Goal: Register for event/course

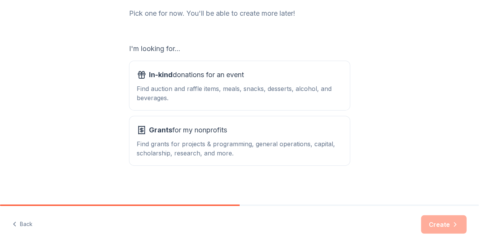
scroll to position [105, 0]
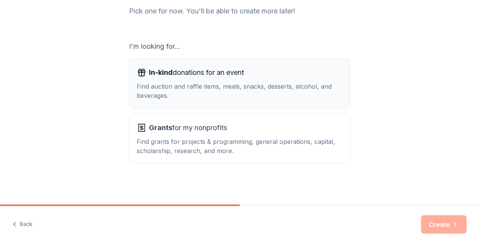
click at [240, 95] on div "Find auction and raffle items, meals, snacks, desserts, alcohol, and beverages." at bounding box center [239, 91] width 205 height 18
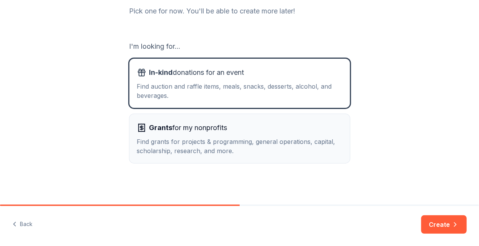
click at [229, 143] on div "Find grants for projects & programming, general operations, capital, scholarshi…" at bounding box center [239, 146] width 205 height 18
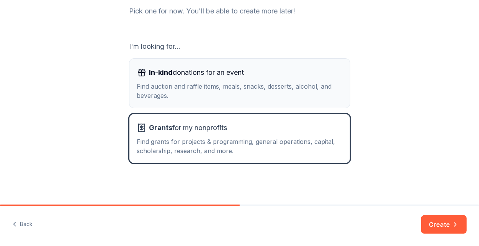
click at [234, 92] on div "Find auction and raffle items, meals, snacks, desserts, alcohol, and beverages." at bounding box center [239, 91] width 205 height 18
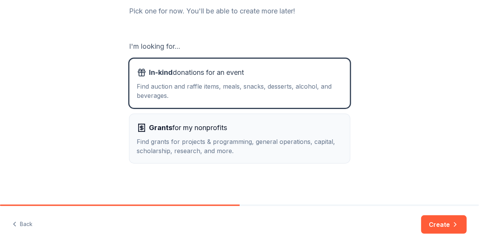
click at [255, 143] on div "Find grants for projects & programming, general operations, capital, scholarshi…" at bounding box center [239, 146] width 205 height 18
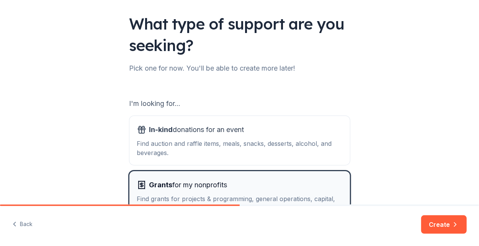
scroll to position [28, 0]
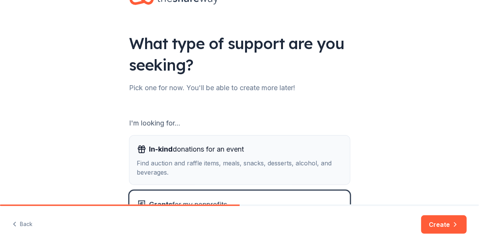
click at [211, 158] on div "Find auction and raffle items, meals, snacks, desserts, alcohol, and beverages." at bounding box center [239, 167] width 205 height 18
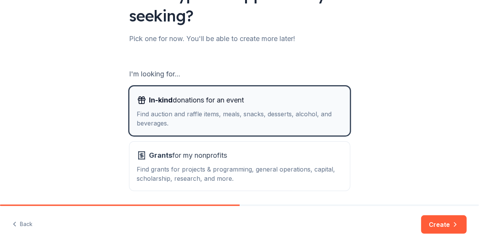
scroll to position [105, 0]
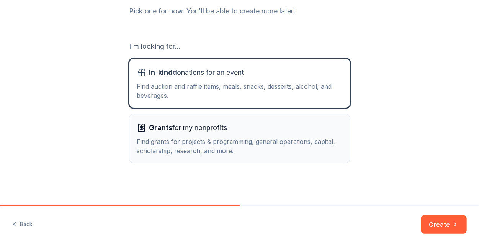
click at [209, 147] on div "Find grants for projects & programming, general operations, capital, scholarshi…" at bounding box center [239, 146] width 205 height 18
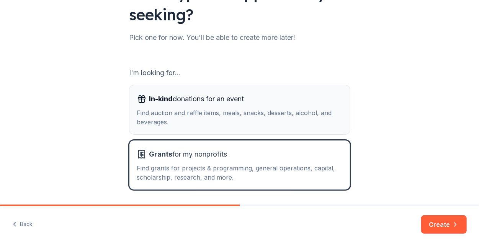
scroll to position [67, 0]
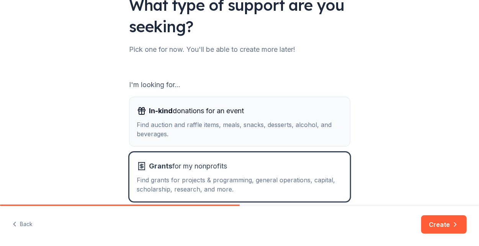
click at [238, 112] on span "In-kind donations for an event" at bounding box center [196, 111] width 95 height 12
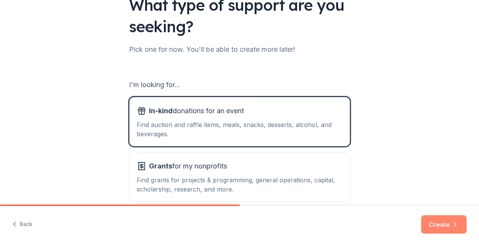
click at [447, 227] on button "Create" at bounding box center [444, 224] width 46 height 18
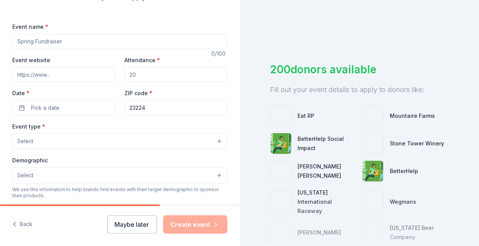
scroll to position [77, 0]
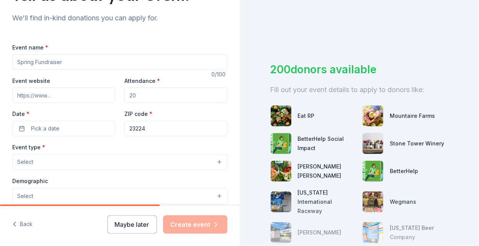
click at [66, 61] on input "Event name *" at bounding box center [119, 61] width 215 height 15
type input "Holiday Giveaway"
click at [152, 99] on input "Attendance *" at bounding box center [176, 94] width 103 height 15
type input "3"
type input "250"
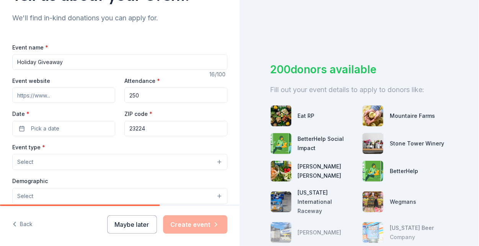
click at [70, 93] on input "Event website" at bounding box center [63, 94] width 103 height 15
click at [28, 127] on button "Pick a date" at bounding box center [63, 128] width 103 height 15
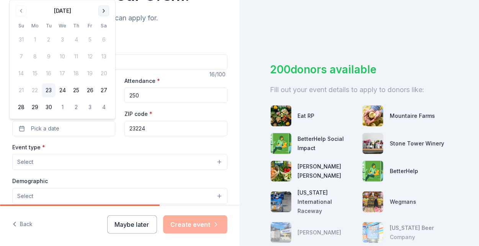
click at [104, 10] on button "Go to next month" at bounding box center [103, 10] width 11 height 11
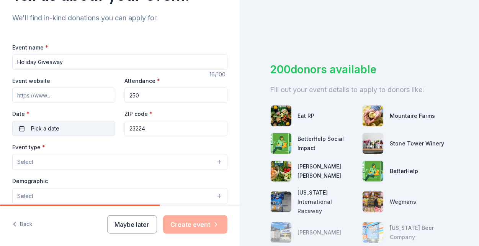
click at [48, 126] on span "Pick a date" at bounding box center [45, 128] width 28 height 9
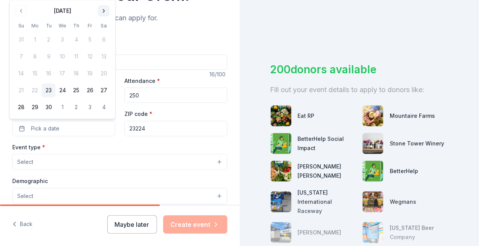
click at [104, 11] on button "Go to next month" at bounding box center [103, 10] width 11 height 11
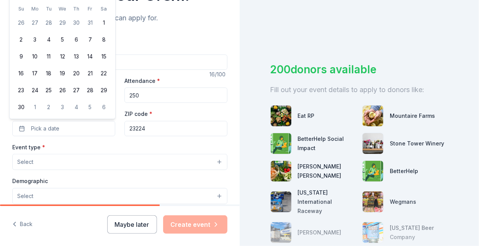
scroll to position [68, 0]
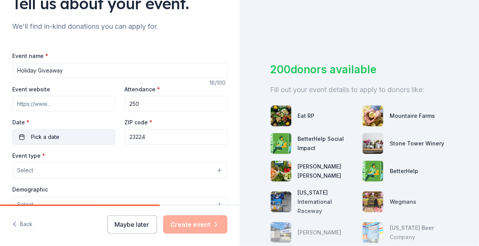
click at [56, 134] on span "Pick a date" at bounding box center [45, 136] width 28 height 9
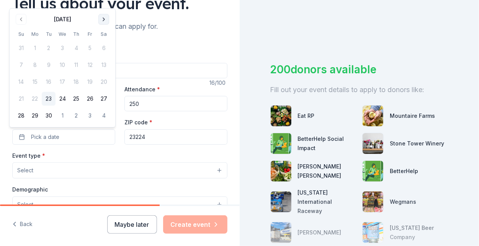
click at [100, 23] on button "Go to next month" at bounding box center [103, 19] width 11 height 11
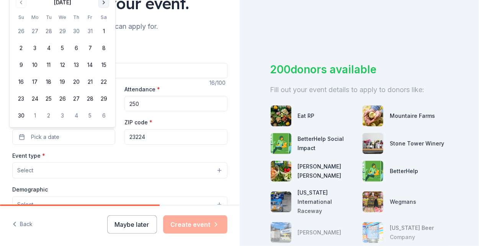
click at [100, 6] on button "Go to next month" at bounding box center [103, 2] width 11 height 11
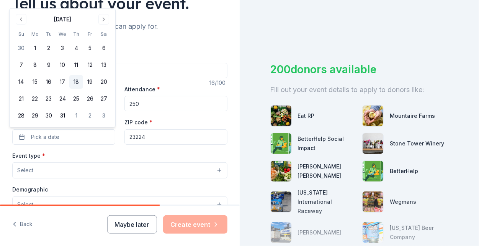
click at [82, 87] on button "18" at bounding box center [76, 82] width 14 height 14
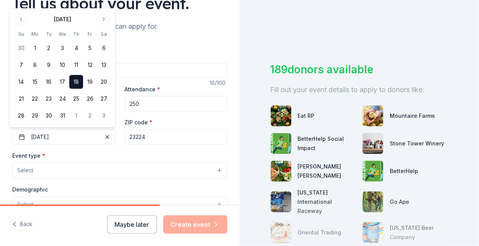
click at [104, 167] on button "Select" at bounding box center [119, 170] width 215 height 16
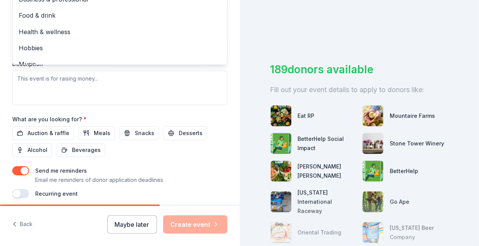
scroll to position [260, 0]
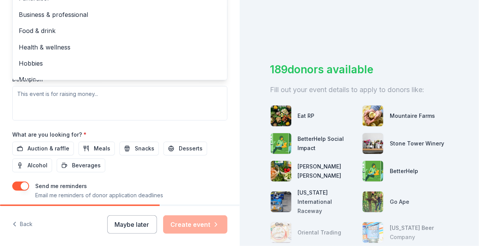
click at [284, 47] on div "Tell us about your event. We'll find in-kind donations you can apply for. Event…" at bounding box center [239, 123] width 479 height 246
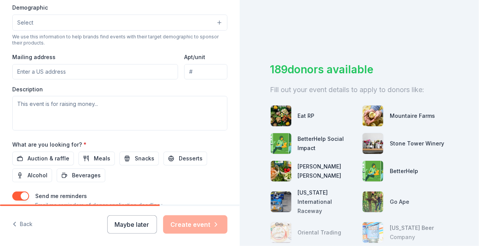
scroll to position [251, 0]
click at [22, 227] on button "Back" at bounding box center [22, 224] width 20 height 16
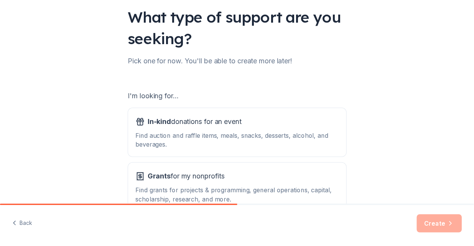
scroll to position [105, 0]
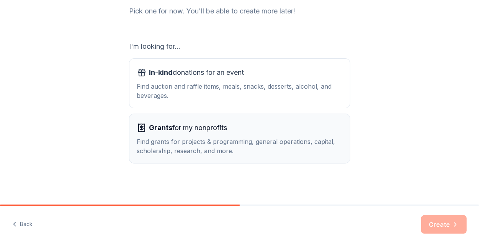
click at [245, 144] on div "Find grants for projects & programming, general operations, capital, scholarshi…" at bounding box center [239, 146] width 205 height 18
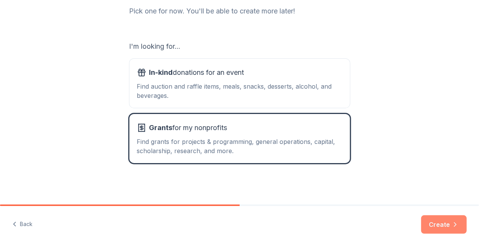
click at [444, 225] on button "Create" at bounding box center [444, 224] width 46 height 18
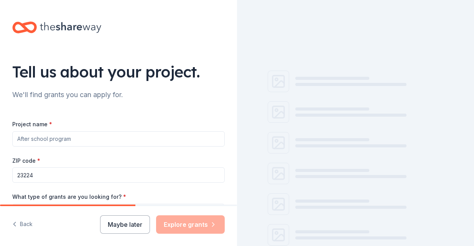
click at [60, 139] on input "Project name *" at bounding box center [118, 138] width 212 height 15
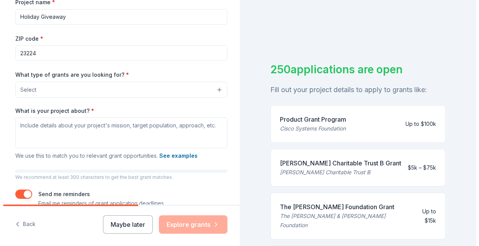
scroll to position [115, 0]
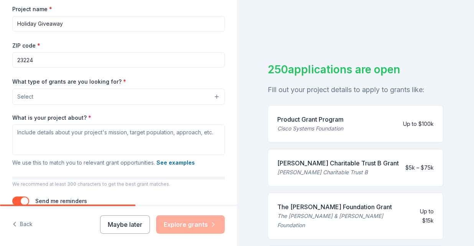
click at [18, 21] on input "Holiday Giveaway" at bounding box center [118, 23] width 212 height 15
type input "CARITAS Annual Holiday Giveaway"
click at [46, 96] on button "Select" at bounding box center [118, 97] width 212 height 16
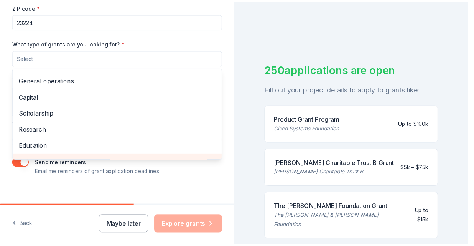
scroll to position [0, 0]
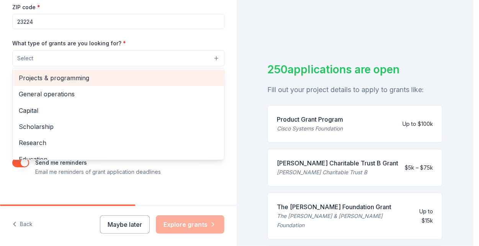
click at [86, 79] on span "Projects & programming" at bounding box center [118, 78] width 199 height 10
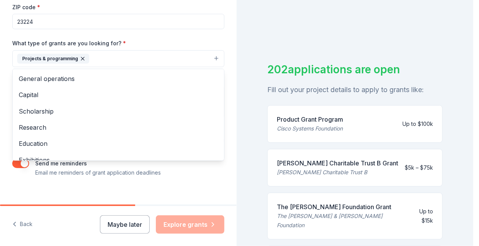
click at [225, 39] on div "Tell us about your project. We'll find grants you can apply for. Project name *…" at bounding box center [118, 30] width 237 height 367
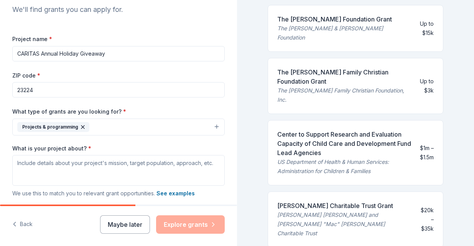
scroll to position [123, 0]
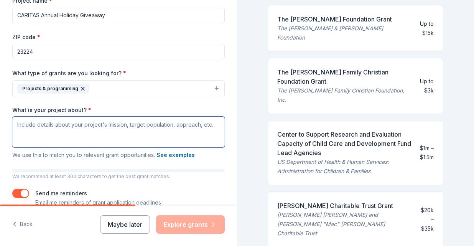
click at [102, 126] on textarea "What is your project about? *" at bounding box center [118, 131] width 212 height 31
paste textarea "Every December, CARITAS transforms our community spaces into places of warmth a…"
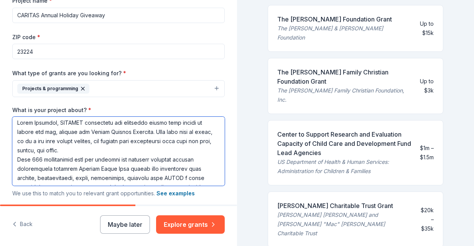
scroll to position [0, 0]
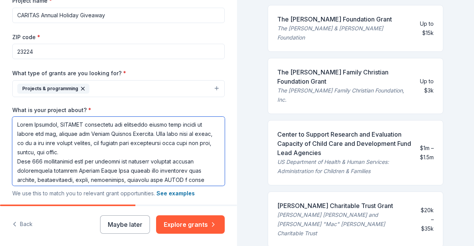
click at [19, 161] on textarea "What is your project about? *" at bounding box center [118, 150] width 212 height 69
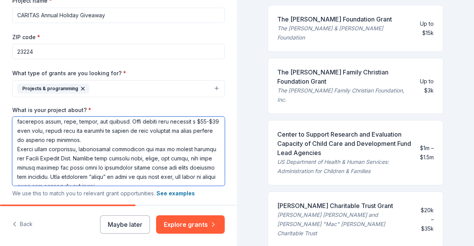
scroll to position [115, 0]
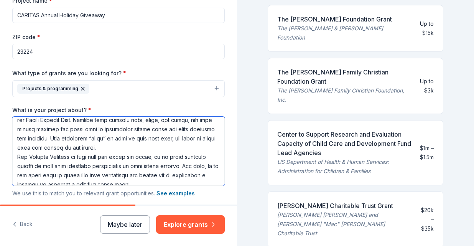
click at [18, 156] on textarea "What is your project about? *" at bounding box center [118, 150] width 212 height 69
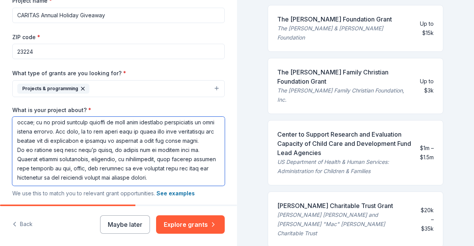
scroll to position [158, 0]
click at [19, 149] on textarea "What is your project about? *" at bounding box center [118, 150] width 212 height 69
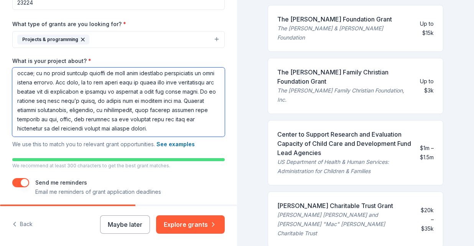
scroll to position [162, 0]
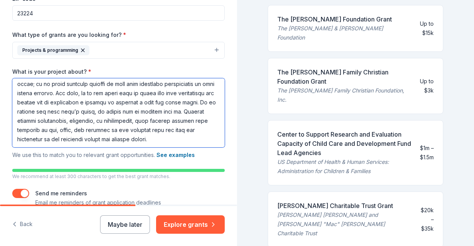
click at [194, 110] on textarea "What is your project about? *" at bounding box center [118, 112] width 212 height 69
drag, startPoint x: 100, startPoint y: 123, endPoint x: 56, endPoint y: 118, distance: 43.9
click at [56, 121] on textarea "What is your project about? *" at bounding box center [118, 112] width 212 height 69
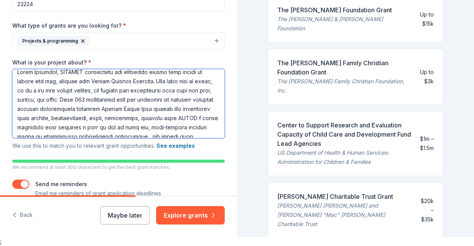
scroll to position [43, 0]
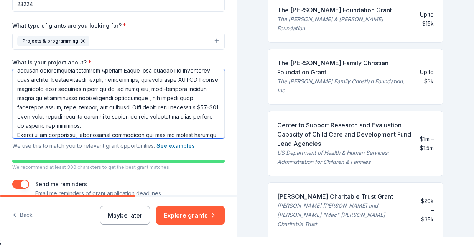
click at [101, 115] on textarea "What is your project about? *" at bounding box center [118, 103] width 212 height 69
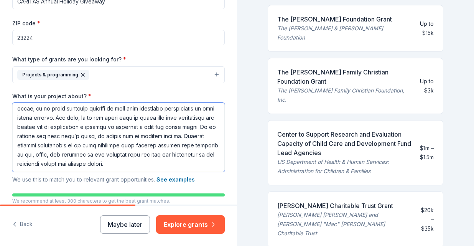
scroll to position [200, 0]
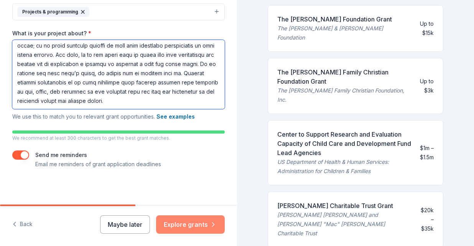
type textarea "Every December, CARITAS transforms our community spaces into places of warmth a…"
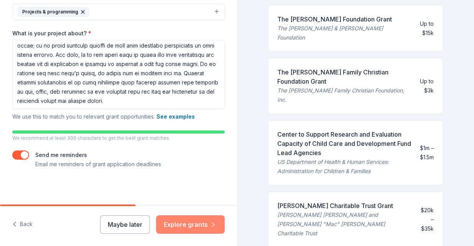
click at [187, 226] on button "Explore grants" at bounding box center [190, 224] width 69 height 18
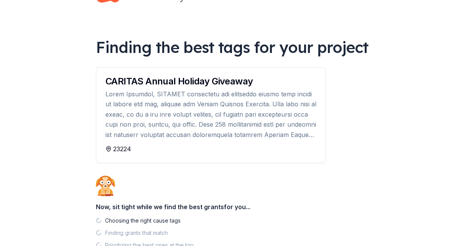
scroll to position [77, 0]
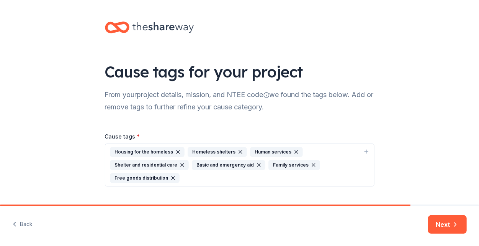
drag, startPoint x: 366, startPoint y: 149, endPoint x: 360, endPoint y: 151, distance: 6.4
click at [366, 149] on icon "button" at bounding box center [367, 151] width 6 height 6
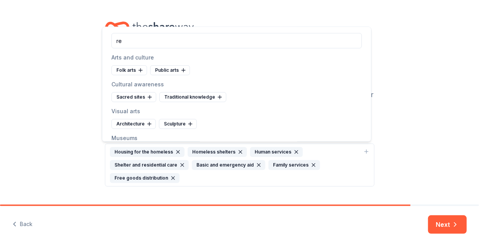
type input "r"
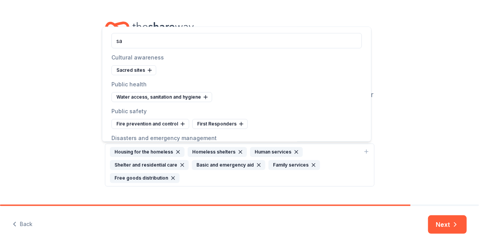
type input "s"
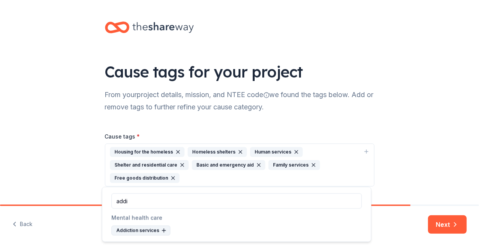
click at [162, 231] on icon at bounding box center [164, 230] width 6 height 6
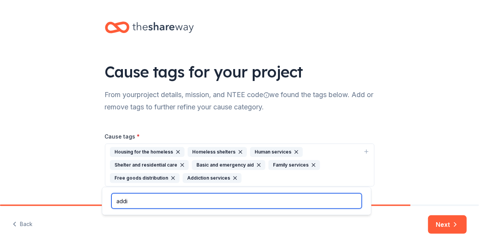
drag, startPoint x: 129, startPoint y: 202, endPoint x: 107, endPoint y: 198, distance: 22.1
click at [107, 198] on div "addi" at bounding box center [236, 201] width 269 height 28
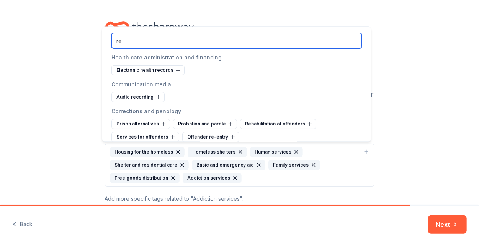
type input "r"
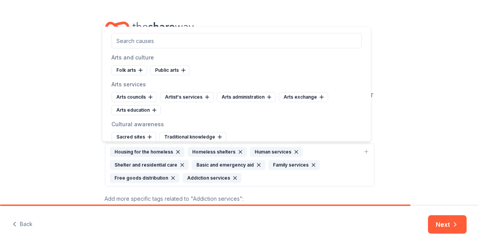
click at [413, 125] on div "Cause tags for your project From your project details, mission, and NTEE code w…" at bounding box center [239, 126] width 479 height 253
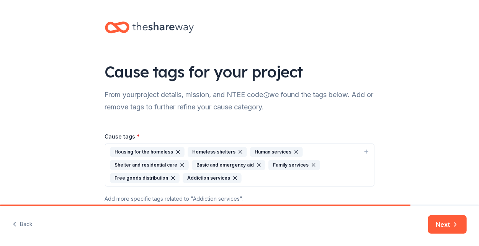
click at [311, 163] on icon "button" at bounding box center [314, 165] width 6 height 6
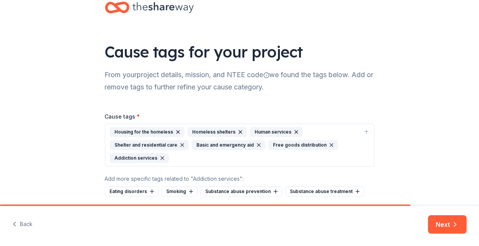
scroll to position [47, 0]
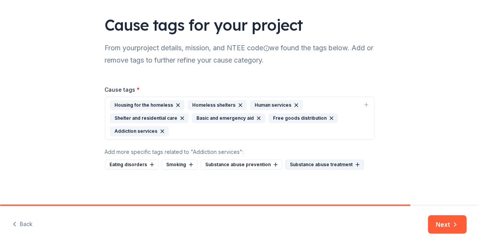
click at [320, 162] on div "Substance abuse treatment" at bounding box center [324, 164] width 79 height 10
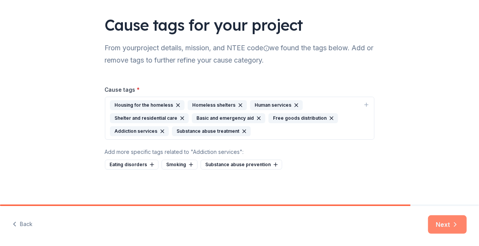
click at [443, 222] on button "Next" at bounding box center [447, 224] width 39 height 18
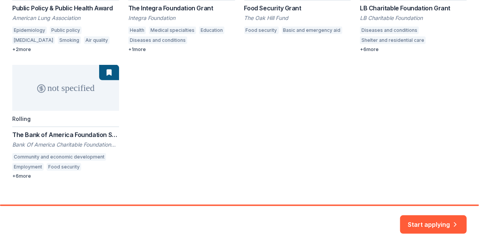
scroll to position [208, 0]
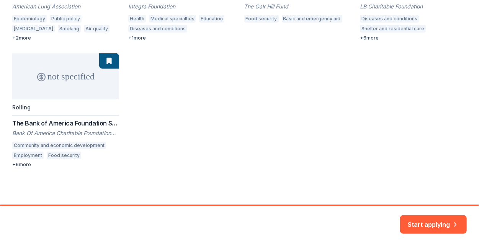
click at [49, 76] on div "up to 100k Due 12/1 Public Policy & Public Health Award American Lung Associati…" at bounding box center [239, 47] width 455 height 241
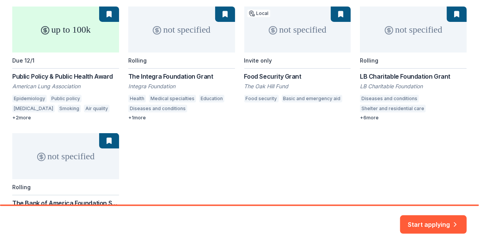
scroll to position [55, 0]
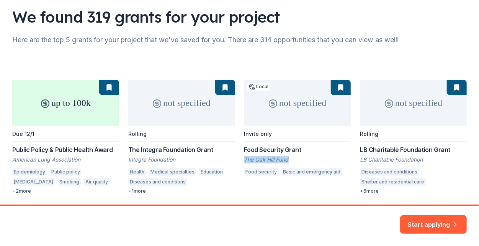
drag, startPoint x: 278, startPoint y: 158, endPoint x: 238, endPoint y: 156, distance: 40.6
click at [238, 156] on div "up to 100k Due 12/1 Public Policy & Public Health Award American Lung Associati…" at bounding box center [239, 200] width 455 height 241
drag, startPoint x: 260, startPoint y: 160, endPoint x: 236, endPoint y: 153, distance: 25.1
click at [236, 153] on div "up to 100k Due 12/1 Public Policy & Public Health Award American Lung Associati…" at bounding box center [239, 200] width 455 height 241
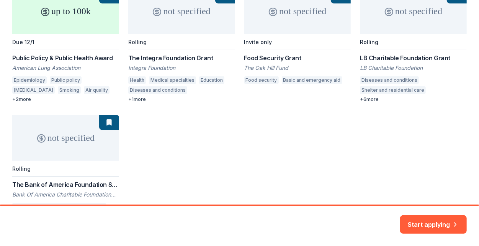
scroll to position [170, 0]
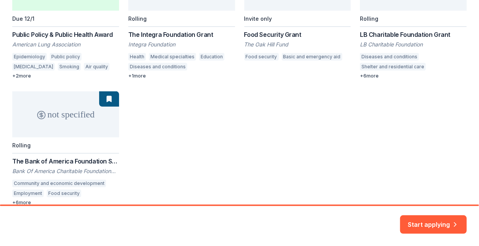
click at [424, 219] on button "Start applying" at bounding box center [433, 219] width 67 height 18
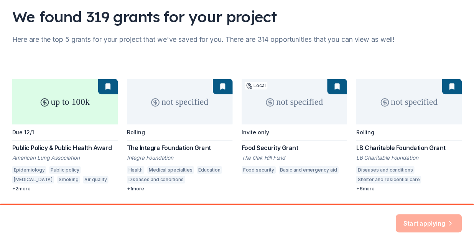
scroll to position [0, 0]
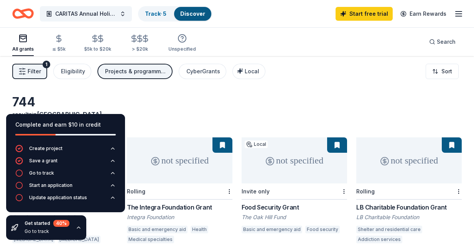
click at [459, 13] on icon "button" at bounding box center [458, 13] width 9 height 9
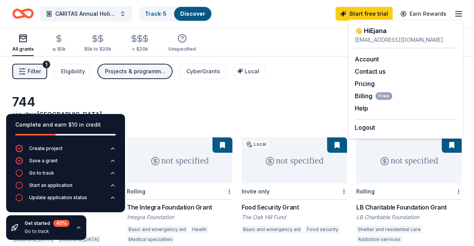
click at [459, 13] on icon "button" at bounding box center [458, 13] width 9 height 9
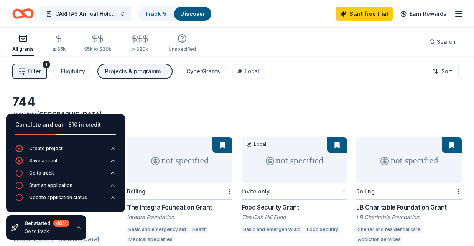
click at [24, 16] on icon "Home" at bounding box center [27, 14] width 12 height 8
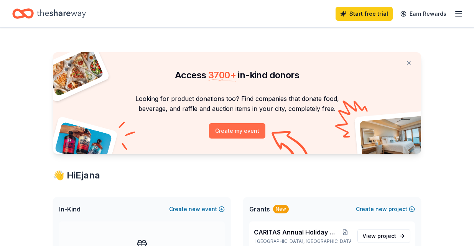
click at [253, 129] on button "Create my event" at bounding box center [237, 130] width 56 height 15
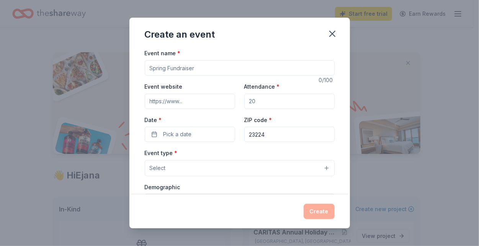
click at [173, 66] on input "Event name *" at bounding box center [240, 67] width 190 height 15
type input "CARITAS Holiday Giveaway"
click at [264, 102] on input "Attendance *" at bounding box center [289, 100] width 90 height 15
type input "250"
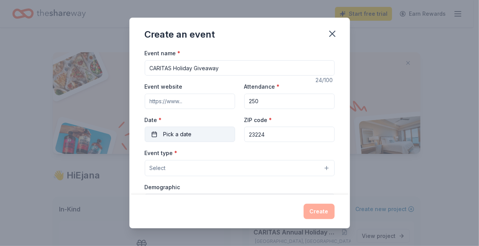
click at [186, 134] on span "Pick a date" at bounding box center [178, 133] width 28 height 9
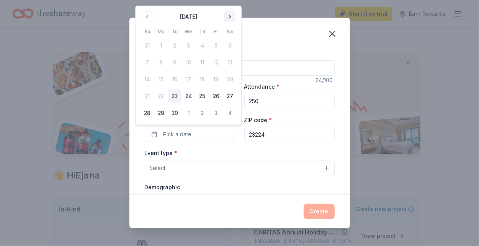
click at [228, 20] on button "Go to next month" at bounding box center [230, 16] width 11 height 11
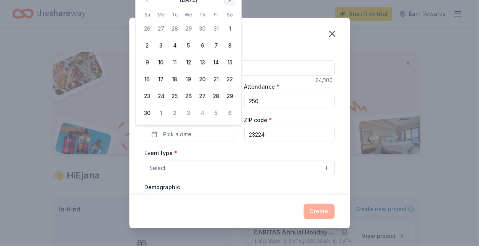
click at [230, 1] on button "Go to next month" at bounding box center [230, 0] width 11 height 11
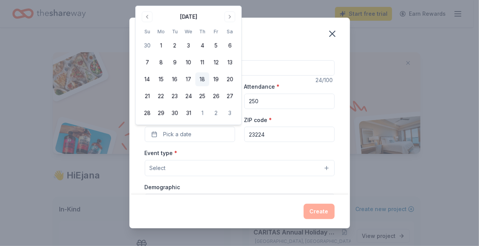
click at [205, 80] on button "18" at bounding box center [202, 79] width 14 height 14
click at [181, 160] on button "Select" at bounding box center [240, 168] width 190 height 16
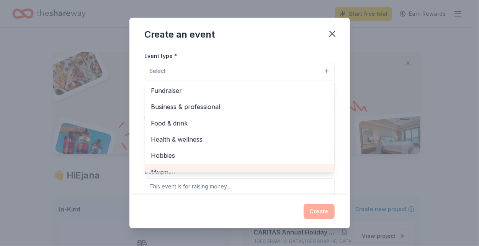
scroll to position [77, 0]
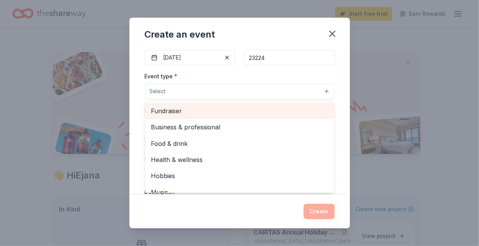
click at [181, 106] on span "Fundraiser" at bounding box center [239, 111] width 177 height 10
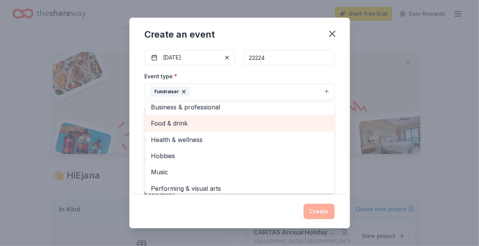
scroll to position [9, 0]
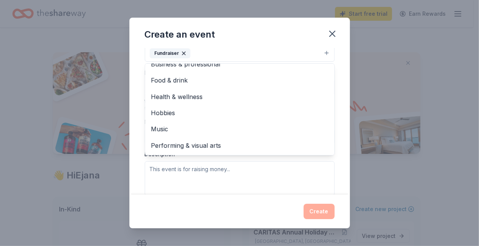
click at [172, 171] on div "Event type * Fundraiser Business & professional Food & drink Health & wellness …" at bounding box center [240, 114] width 190 height 162
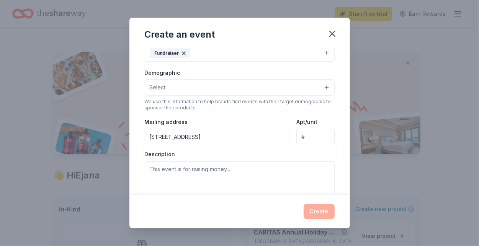
scroll to position [111, 0]
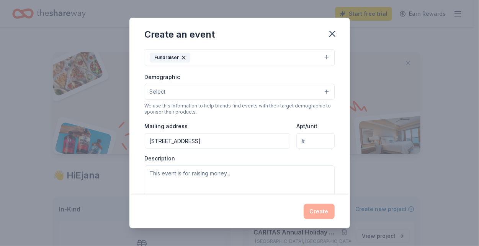
click at [182, 55] on icon "button" at bounding box center [184, 57] width 6 height 6
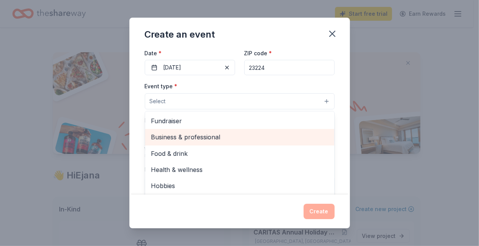
scroll to position [77, 0]
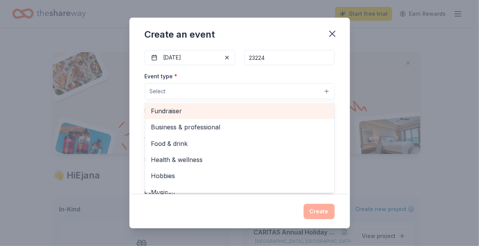
click at [198, 117] on div "Fundraiser" at bounding box center [239, 111] width 189 height 16
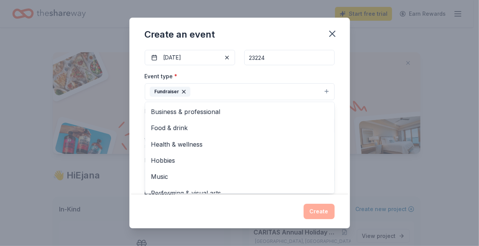
click at [335, 148] on div "Event name * CARITAS Holiday Giveaway 24 /100 Event website Attendance * 250 Da…" at bounding box center [239, 121] width 221 height 146
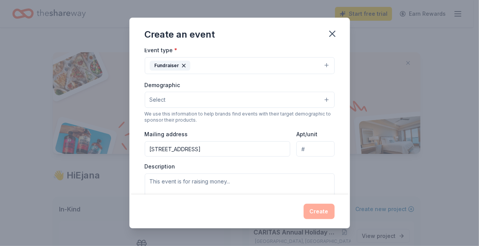
scroll to position [115, 0]
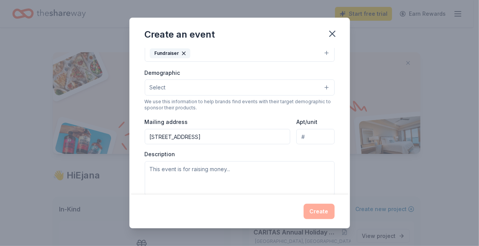
click at [175, 89] on button "Select" at bounding box center [240, 87] width 190 height 16
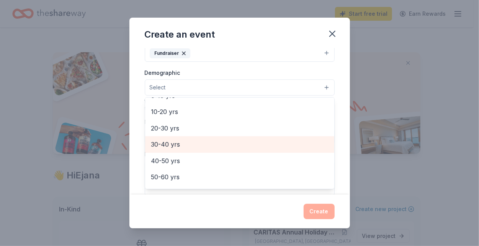
scroll to position [0, 0]
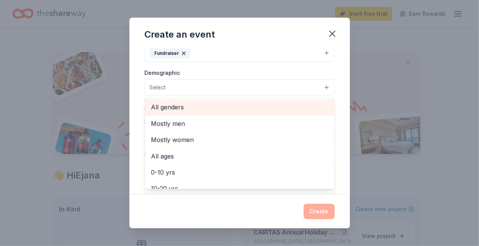
click at [174, 107] on span "All genders" at bounding box center [239, 107] width 177 height 10
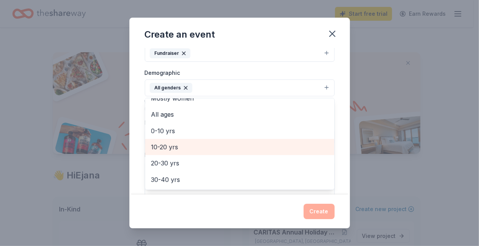
scroll to position [38, 0]
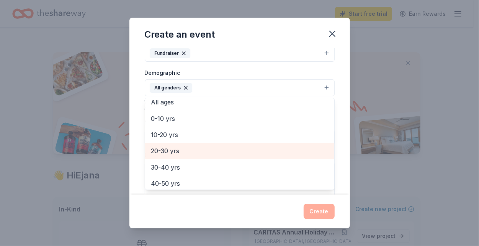
click at [175, 148] on span "20-30 yrs" at bounding box center [239, 151] width 177 height 10
click at [175, 150] on span "30-40 yrs" at bounding box center [239, 151] width 177 height 10
click at [177, 151] on span "40-50 yrs" at bounding box center [239, 151] width 177 height 10
click at [177, 152] on span "50-60 yrs" at bounding box center [239, 151] width 177 height 10
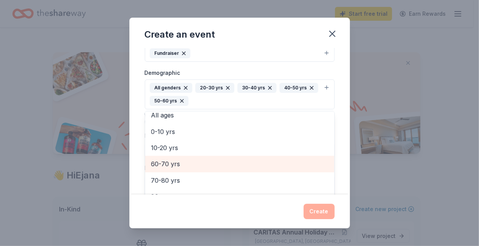
click at [175, 162] on span "60-70 yrs" at bounding box center [239, 164] width 177 height 10
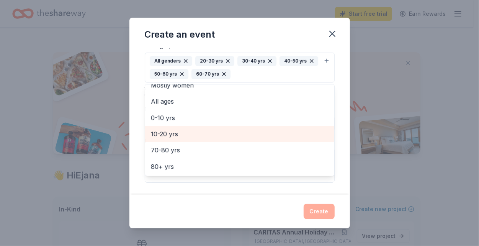
scroll to position [153, 0]
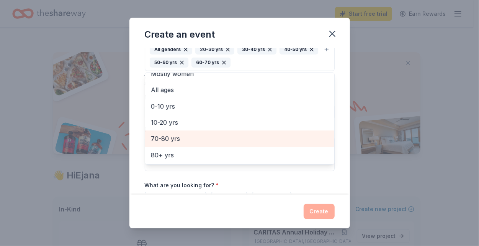
click at [174, 138] on span "70-80 yrs" at bounding box center [239, 138] width 177 height 10
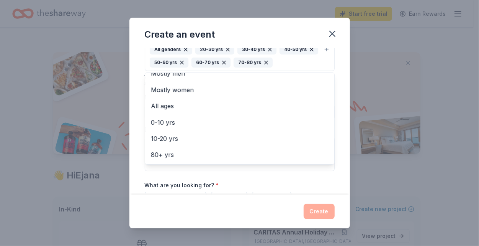
drag, startPoint x: 341, startPoint y: 111, endPoint x: 333, endPoint y: 110, distance: 7.4
click at [340, 111] on div "Event name * CARITAS Holiday Giveaway 24 /100 Event website Attendance * 250 Da…" at bounding box center [239, 121] width 221 height 146
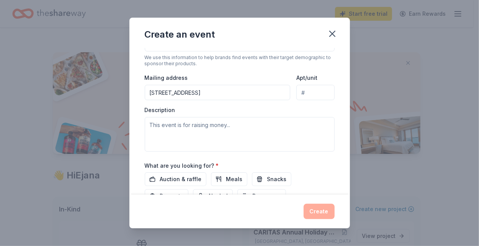
scroll to position [183, 0]
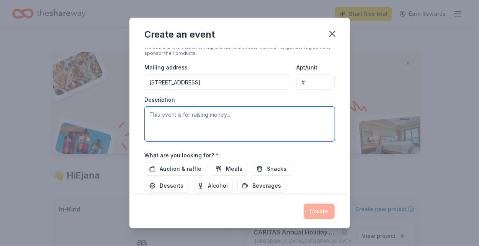
click at [187, 114] on textarea at bounding box center [240, 124] width 190 height 34
paste textarea "Every December, CARITAS transforms our community spaces into places of warmth a…"
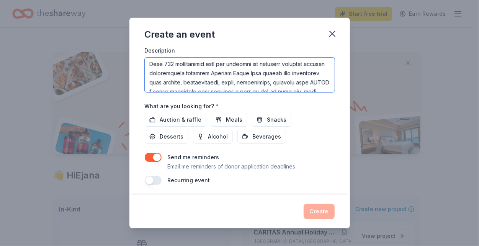
scroll to position [77, 0]
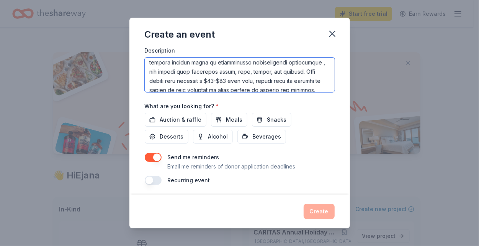
click at [300, 76] on textarea at bounding box center [240, 74] width 190 height 34
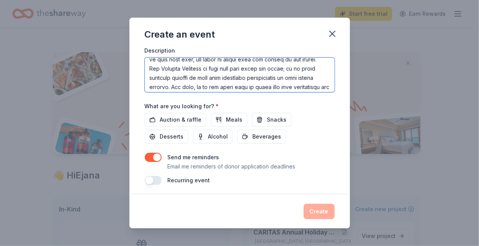
scroll to position [239, 0]
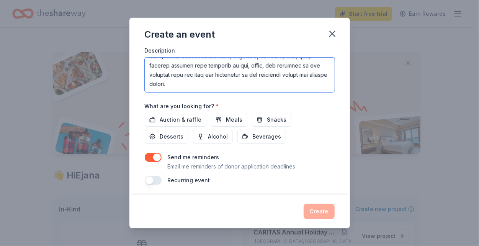
type textarea "Every December, CARITAS transforms our community spaces into places of warmth a…"
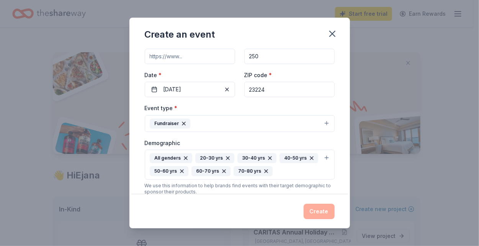
scroll to position [0, 0]
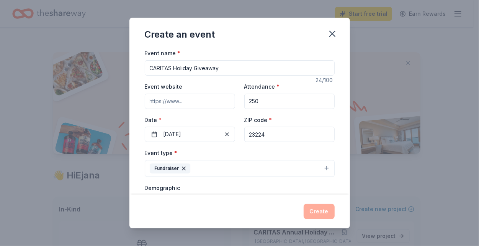
drag, startPoint x: 200, startPoint y: 82, endPoint x: 133, endPoint y: 24, distance: 89.1
click at [133, 24] on div "Create an event Event name * CARITAS Holiday Giveaway 24 /100 Event website Att…" at bounding box center [239, 123] width 221 height 210
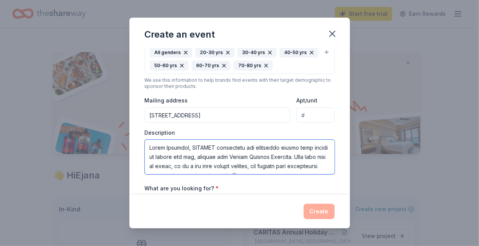
scroll to position [153, 0]
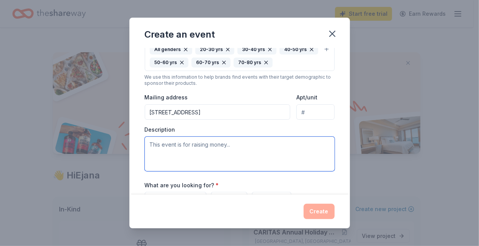
paste textarea "Every December, CARITAS transforms our community spaces with our Annual Holiday…"
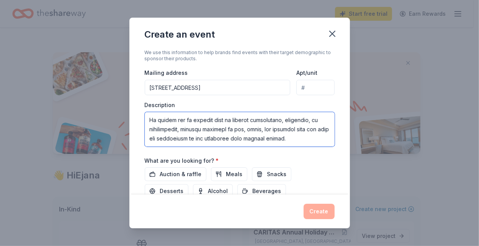
scroll to position [230, 0]
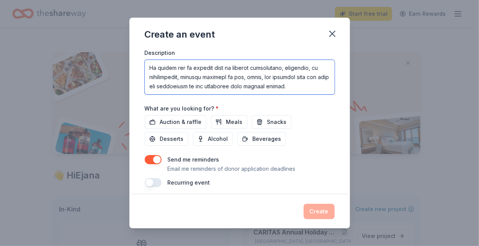
type textarea "Every December, CARITAS transforms our community spaces with our Annual Holiday…"
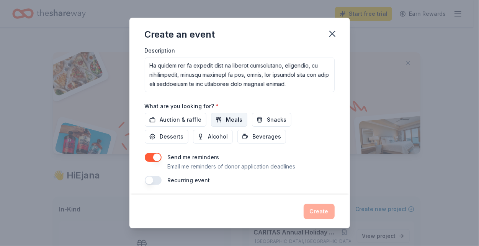
click at [226, 115] on span "Meals" at bounding box center [234, 119] width 16 height 9
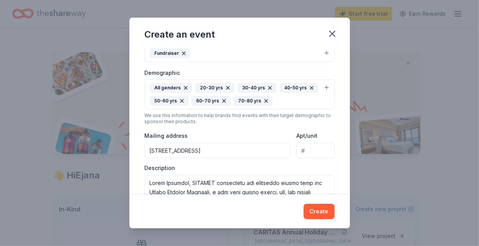
scroll to position [192, 0]
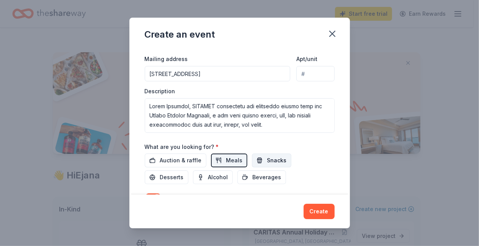
click at [267, 156] on span "Snacks" at bounding box center [277, 160] width 20 height 9
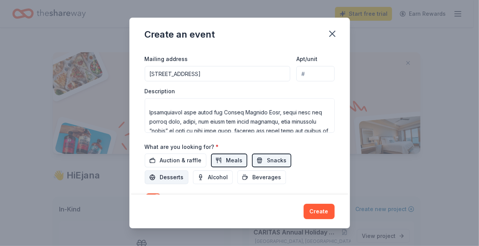
click at [164, 174] on span "Desserts" at bounding box center [172, 176] width 24 height 9
click at [270, 176] on span "Beverages" at bounding box center [267, 176] width 29 height 9
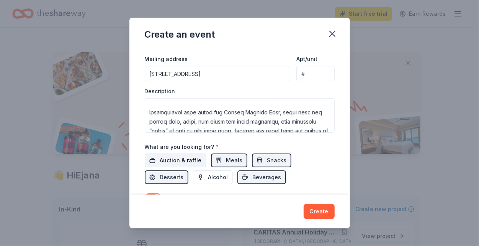
click at [169, 156] on span "Auction & raffle" at bounding box center [181, 160] width 42 height 9
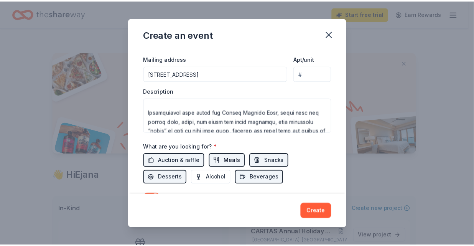
scroll to position [232, 0]
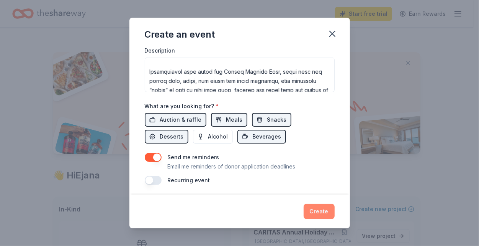
click at [313, 210] on button "Create" at bounding box center [319, 210] width 31 height 15
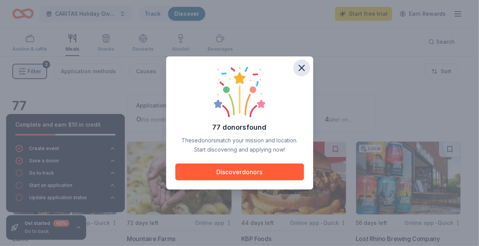
click at [304, 67] on icon "button" at bounding box center [302, 67] width 11 height 11
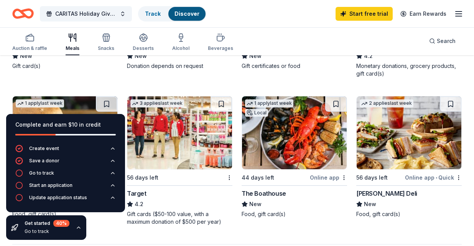
scroll to position [575, 0]
